Goal: Task Accomplishment & Management: Use online tool/utility

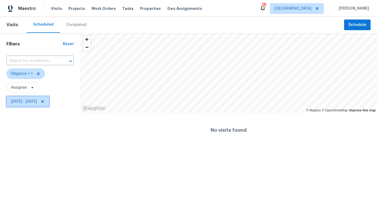
click at [37, 103] on span "[DATE] - [DATE]" at bounding box center [24, 101] width 26 height 5
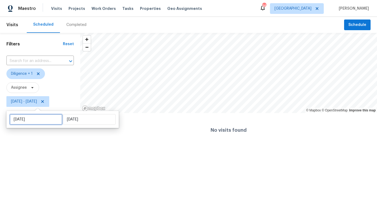
select select "8"
select select "2025"
select select "9"
select select "2025"
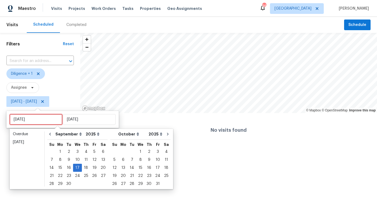
click at [36, 123] on input "Wed, Sep 17" at bounding box center [36, 119] width 53 height 11
type input "Tue, Sep 23"
type input "Wed, Sep 17"
type input "Tue, Sep 30"
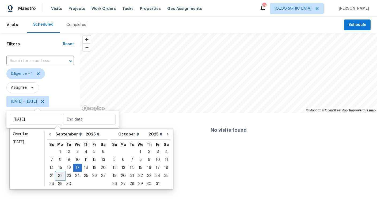
click at [62, 178] on div "22" at bounding box center [60, 175] width 9 height 7
type input "Mon, Sep 22"
type input "Wed, Sep 17"
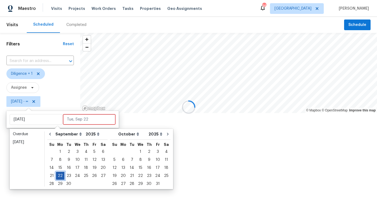
click at [62, 178] on div "22" at bounding box center [60, 175] width 9 height 7
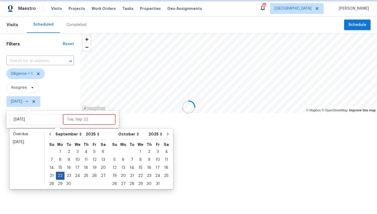
type input "Mon, Sep 22"
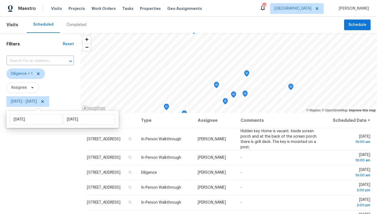
click at [67, 201] on div "Filters Reset ​ Diligence + 1 Assignee Mon, Sep 22 - Mon, Sep 22" at bounding box center [40, 159] width 80 height 252
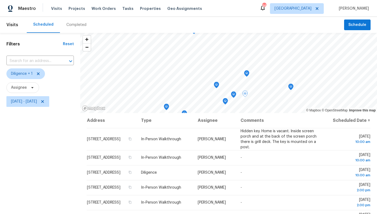
scroll to position [70, 0]
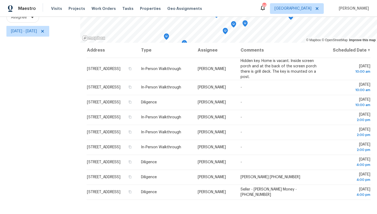
drag, startPoint x: 74, startPoint y: 133, endPoint x: 347, endPoint y: 207, distance: 283.1
click at [347, 207] on div "Filters Reset ​ Diligence + 1 Assignee Mon, Sep 22 - Mon, Sep 22 © Mapbox © Ope…" at bounding box center [188, 89] width 377 height 252
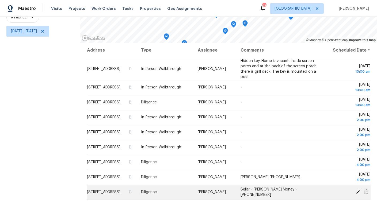
copy div "© Mapbox © OpenStreetMap Improve this map"
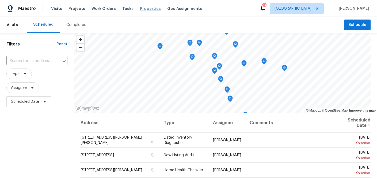
click at [143, 9] on span "Properties" at bounding box center [150, 8] width 21 height 5
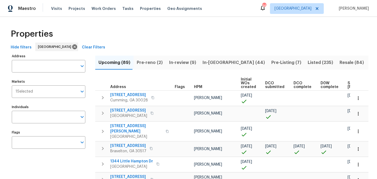
click at [152, 62] on span "Pre-reno (2)" at bounding box center [150, 62] width 26 height 7
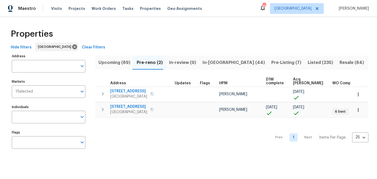
click at [109, 63] on span "Upcoming (89)" at bounding box center [115, 62] width 32 height 7
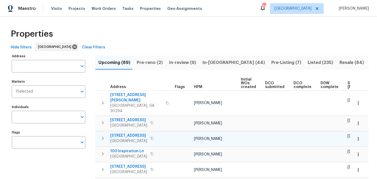
scroll to position [0, 67]
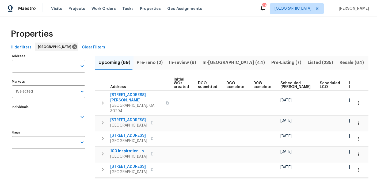
click at [349, 87] on span "Ready Date" at bounding box center [355, 84] width 12 height 7
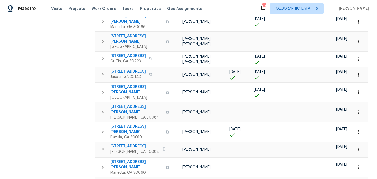
scroll to position [325, 0]
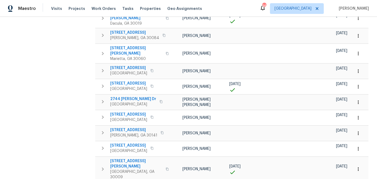
click at [363, 165] on body "Maestro Visits Projects Work Orders Tasks Properties Geo Assignments 96 Atlanta…" at bounding box center [188, 89] width 377 height 179
click at [358, 165] on li "100" at bounding box center [360, 165] width 25 height 16
type input "100"
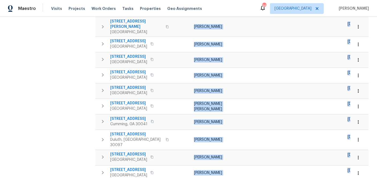
scroll to position [1323, 0]
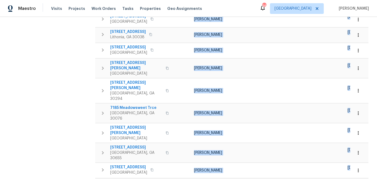
drag, startPoint x: 103, startPoint y: 55, endPoint x: 201, endPoint y: 201, distance: 176.2
click at [201, 179] on html "Maestro Visits Projects Work Orders Tasks Properties Geo Assignments 96 Atlanta…" at bounding box center [188, 89] width 377 height 179
copy div "Address Flags HPM Initial WOs created DCO submitted DCO complete D0W complete S…"
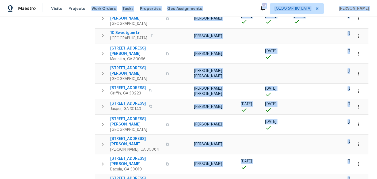
scroll to position [0, 0]
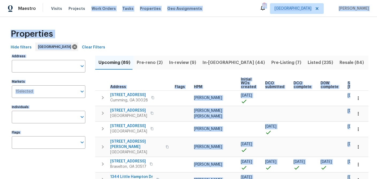
drag, startPoint x: 230, startPoint y: 165, endPoint x: 91, endPoint y: -39, distance: 247.4
click at [91, 0] on html "Maestro Visits Projects Work Orders Tasks Properties Geo Assignments 95 Atlanta…" at bounding box center [188, 89] width 377 height 179
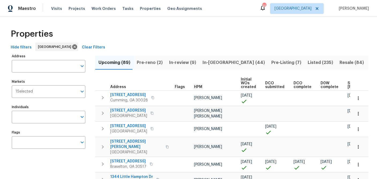
click at [141, 32] on div "Properties" at bounding box center [189, 33] width 360 height 17
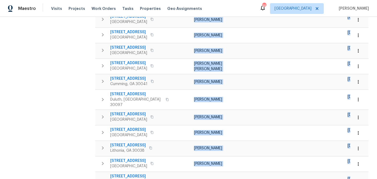
scroll to position [1323, 0]
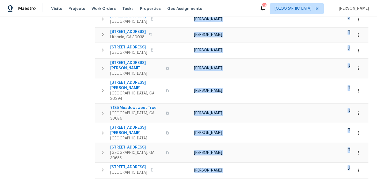
drag, startPoint x: 98, startPoint y: 68, endPoint x: 148, endPoint y: 201, distance: 142.6
click at [148, 179] on html "Maestro Visits Projects Work Orders Tasks Properties Geo Assignments 95 Atlanta…" at bounding box center [188, 89] width 377 height 179
copy div "Address Flags HPM Initial WOs created DCO submitted DCO complete D0W complete S…"
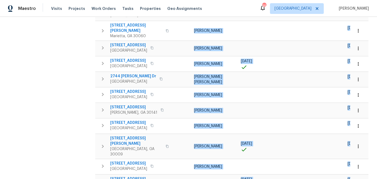
scroll to position [0, 0]
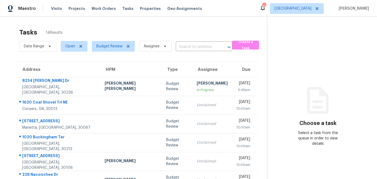
scroll to position [100, 0]
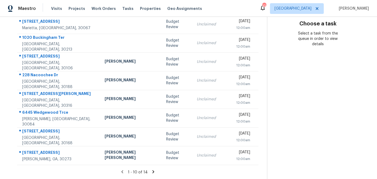
click at [153, 171] on icon at bounding box center [154, 171] width 2 height 3
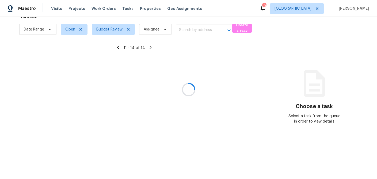
scroll to position [17, 0]
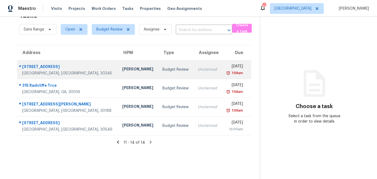
click at [194, 75] on td "Unclaimed" at bounding box center [208, 69] width 28 height 19
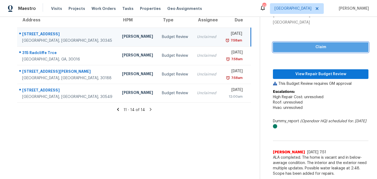
click at [325, 48] on span "Claim" at bounding box center [320, 47] width 87 height 7
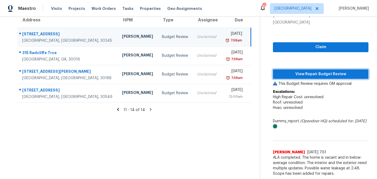
click at [313, 71] on span "View Repair Budget Review" at bounding box center [320, 74] width 87 height 7
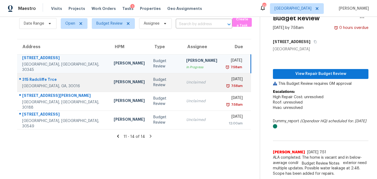
click at [182, 80] on td "Unclaimed" at bounding box center [202, 82] width 40 height 19
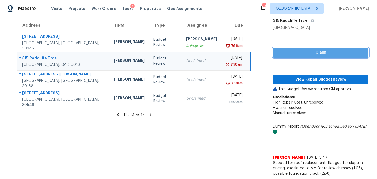
drag, startPoint x: 324, startPoint y: 53, endPoint x: 313, endPoint y: 76, distance: 24.8
click at [324, 54] on span "Claim" at bounding box center [320, 52] width 87 height 7
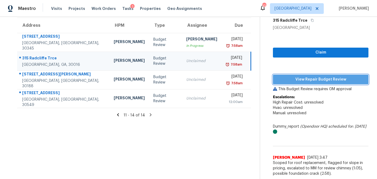
click at [312, 80] on span "View Repair Budget Review" at bounding box center [320, 79] width 87 height 7
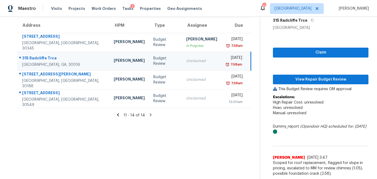
scroll to position [44, 0]
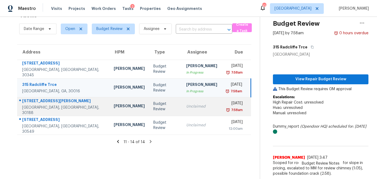
click at [186, 105] on div "Unclaimed" at bounding box center [201, 106] width 31 height 5
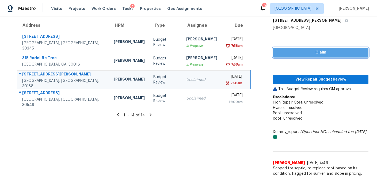
click at [305, 54] on span "Claim" at bounding box center [320, 52] width 87 height 7
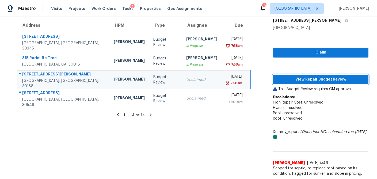
click at [303, 76] on span "View Repair Budget Review" at bounding box center [320, 79] width 87 height 7
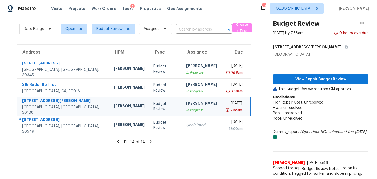
scroll to position [17, 0]
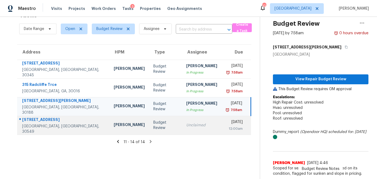
click at [182, 131] on td "Unclaimed" at bounding box center [202, 125] width 40 height 19
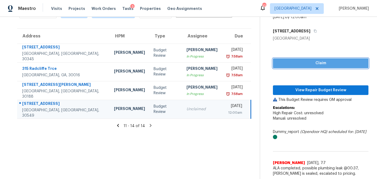
click at [324, 59] on button "Claim" at bounding box center [321, 63] width 96 height 10
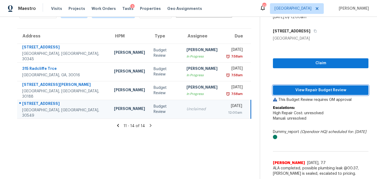
click at [319, 90] on span "View Repair Budget Review" at bounding box center [320, 90] width 87 height 7
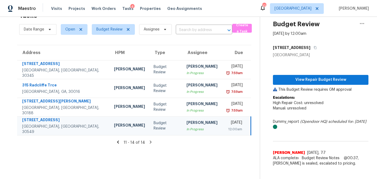
click at [119, 141] on icon at bounding box center [118, 142] width 2 height 3
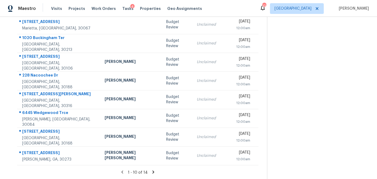
scroll to position [100, 0]
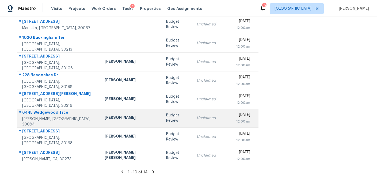
click at [166, 120] on div "Budget Review" at bounding box center [177, 118] width 22 height 11
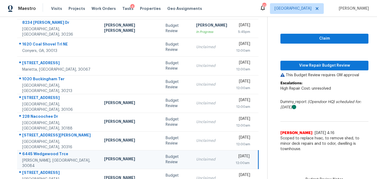
scroll to position [50, 0]
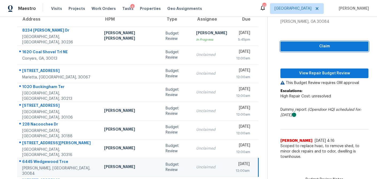
click at [313, 46] on span "Claim" at bounding box center [324, 46] width 79 height 7
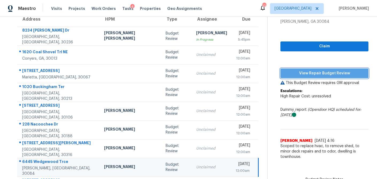
click at [311, 74] on span "View Repair Budget Review" at bounding box center [324, 73] width 79 height 7
